Goal: Task Accomplishment & Management: Use online tool/utility

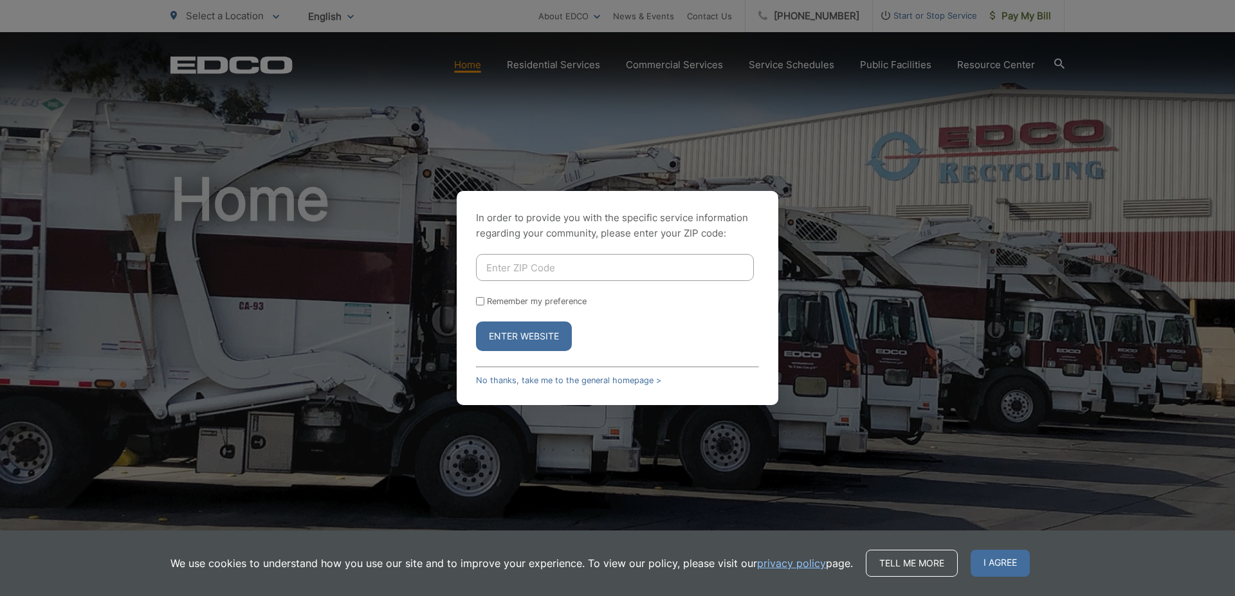
click at [579, 265] on input "Enter ZIP Code" at bounding box center [615, 267] width 278 height 27
type input "92113"
click at [476, 322] on button "Enter Website" at bounding box center [524, 337] width 96 height 30
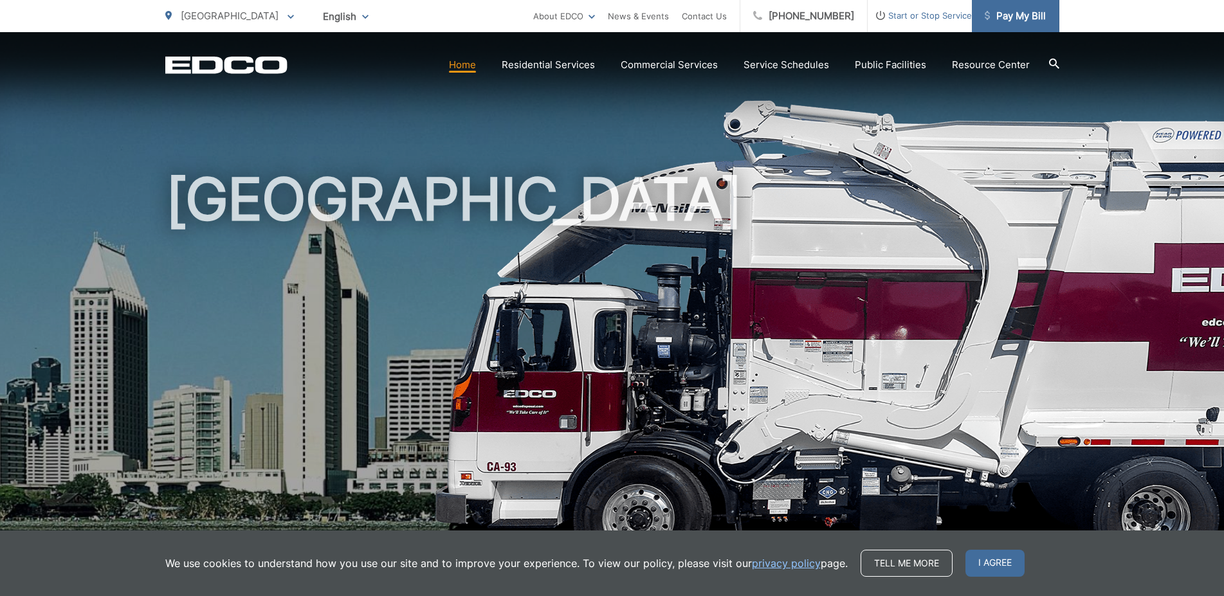
click at [1035, 20] on span "Pay My Bill" at bounding box center [1015, 15] width 61 height 15
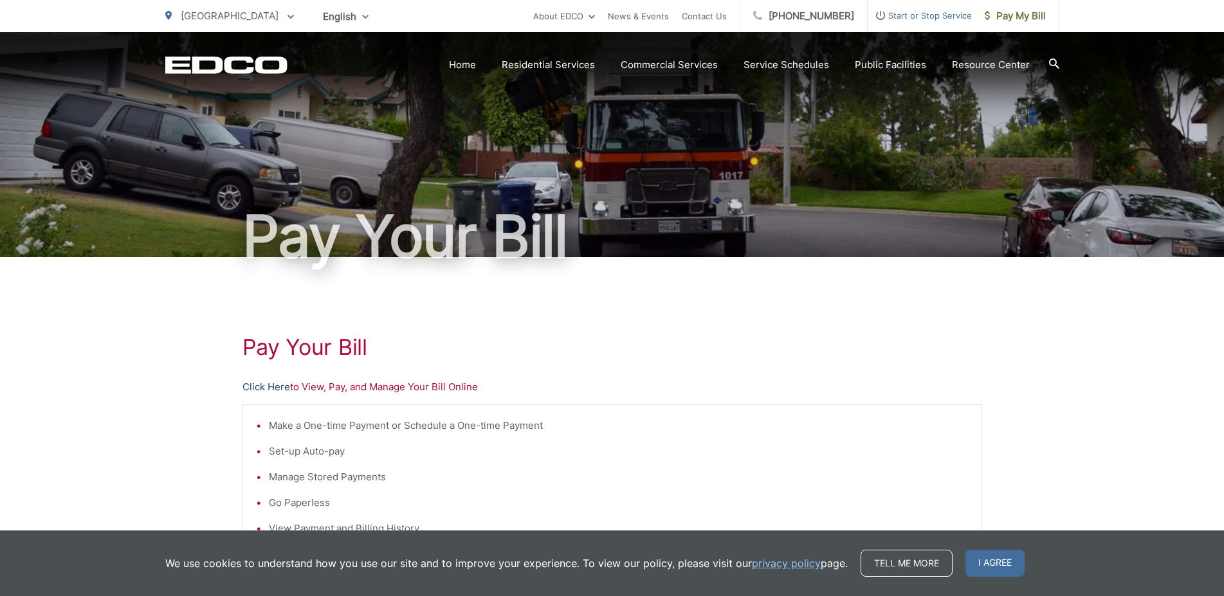
click at [268, 391] on link "Click Here" at bounding box center [267, 387] width 48 height 15
